Goal: Information Seeking & Learning: Learn about a topic

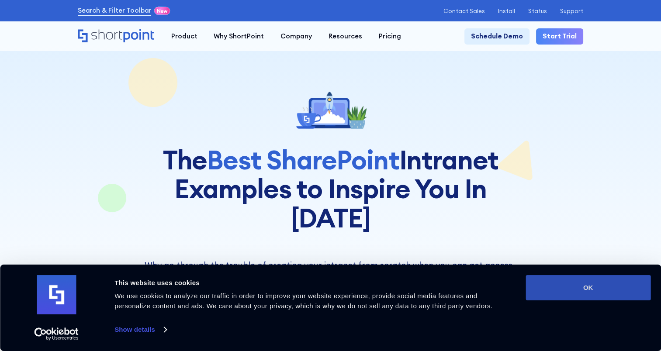
click at [600, 288] on button "OK" at bounding box center [588, 287] width 125 height 25
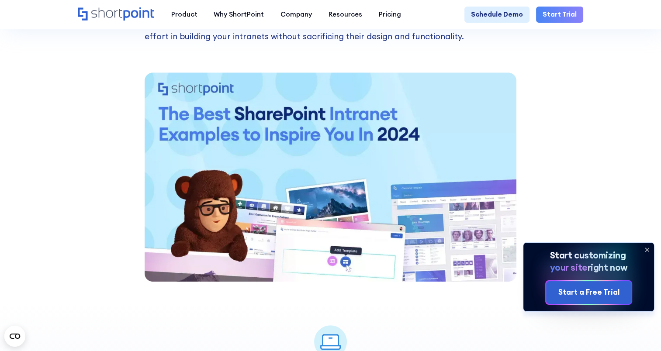
scroll to position [706, 0]
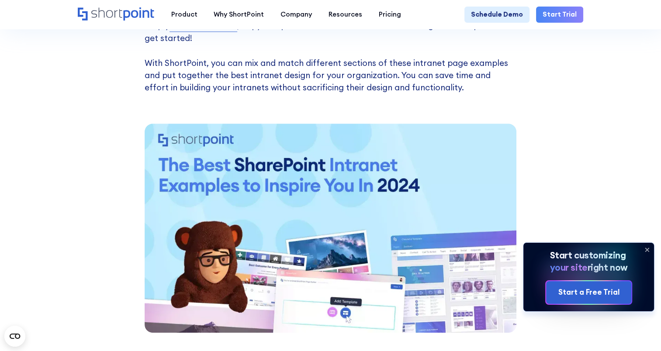
click at [404, 157] on img at bounding box center [331, 228] width 372 height 209
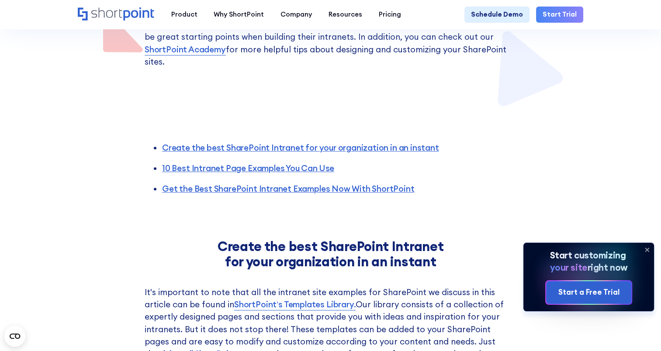
scroll to position [376, 0]
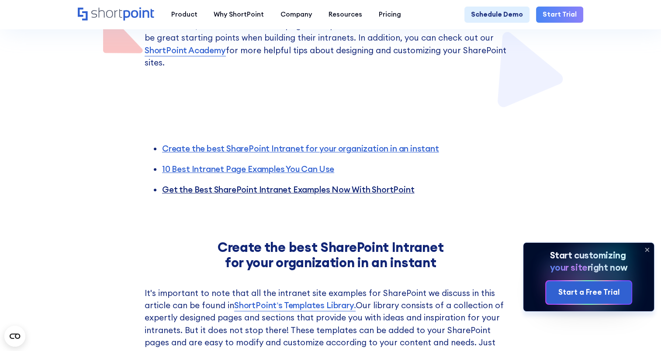
click at [293, 184] on link "Get the Best SharePoint Intranet Examples Now With ShortPoint" at bounding box center [288, 189] width 252 height 10
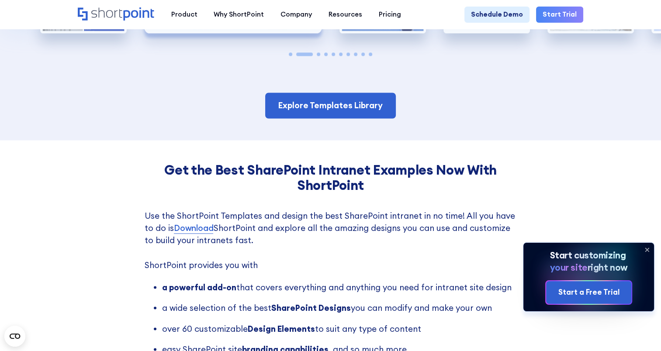
scroll to position [1477, 0]
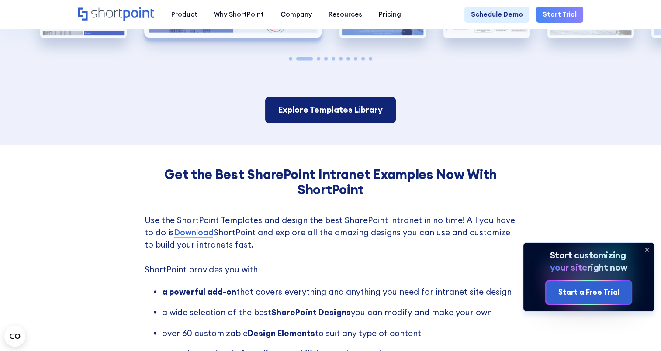
click at [322, 97] on link "Explore Templates Library" at bounding box center [330, 110] width 131 height 26
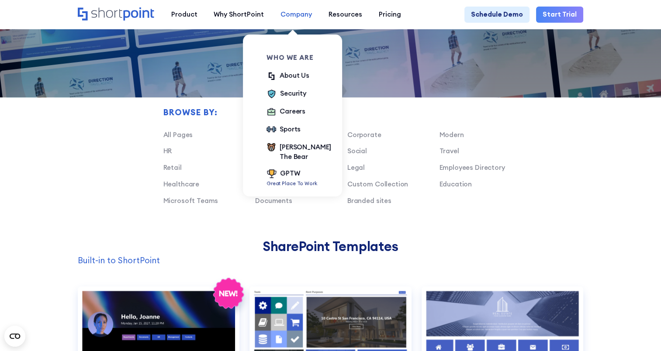
scroll to position [508, 0]
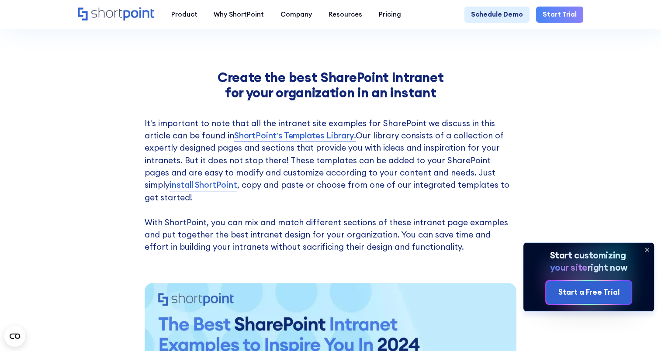
scroll to position [546, 0]
click at [259, 130] on link "ShortPoint’s Templates Library." at bounding box center [294, 136] width 121 height 12
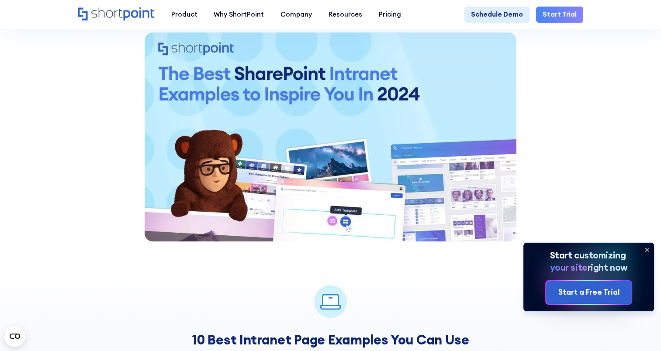
scroll to position [959, 0]
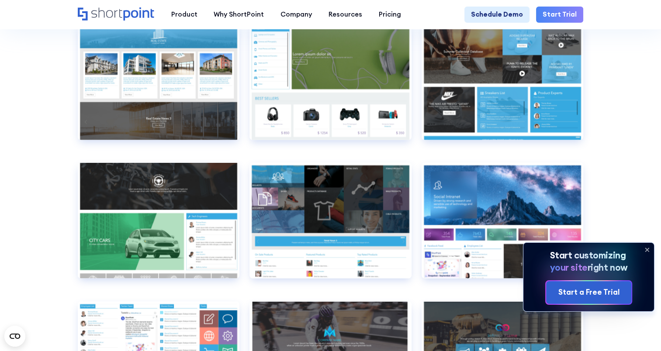
scroll to position [5055, 0]
